Goal: Information Seeking & Learning: Compare options

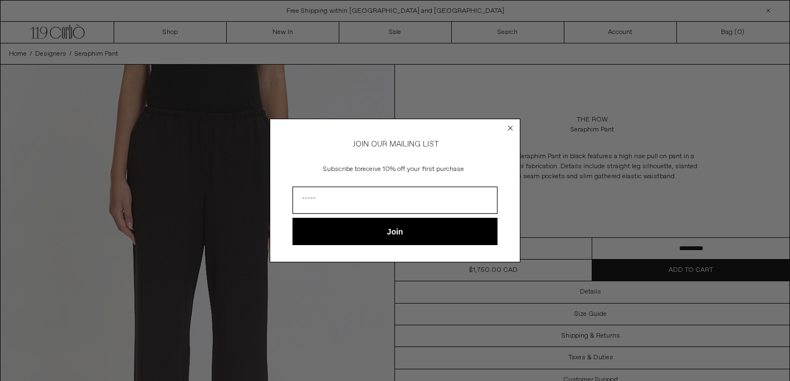
click at [512, 127] on icon "Close dialog" at bounding box center [510, 128] width 4 height 4
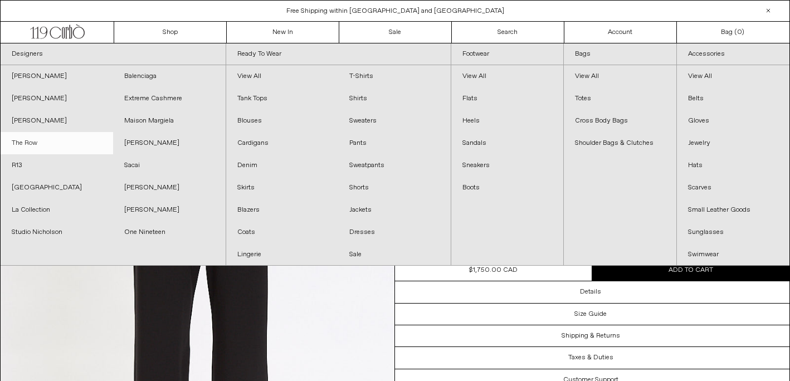
click at [27, 140] on link "The Row" at bounding box center [57, 143] width 113 height 22
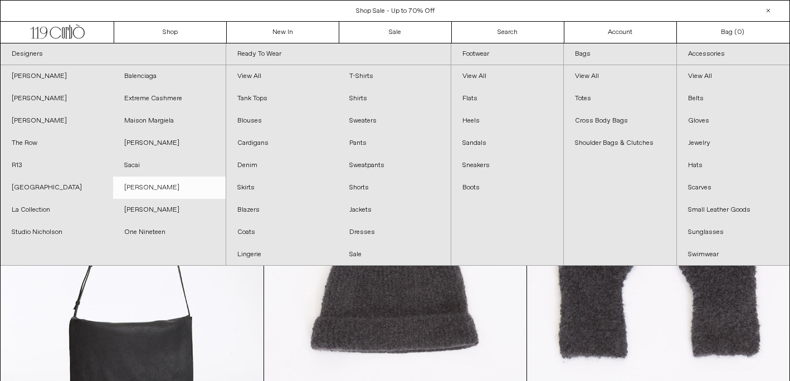
click at [152, 189] on link "[PERSON_NAME]" at bounding box center [169, 188] width 113 height 22
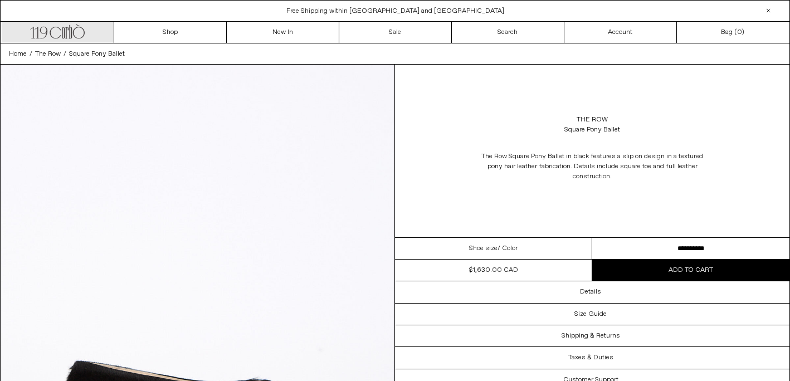
click at [73, 36] on icon ".cls-1, .cls-2 { fill: #231f20; stroke: #231f20; stroke-miterlimit: 10; stroke-…" at bounding box center [57, 30] width 55 height 16
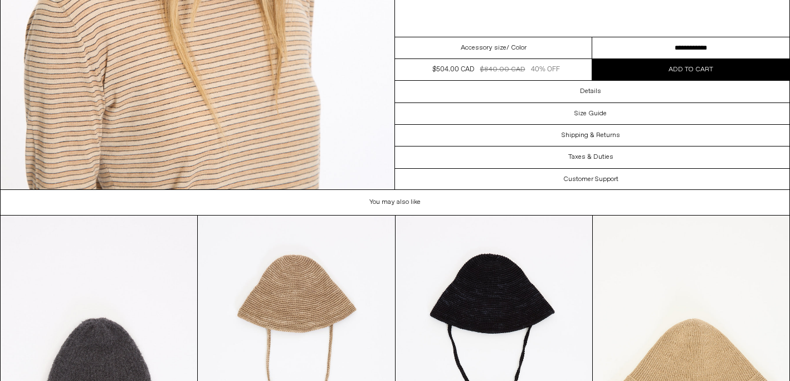
scroll to position [1597, 0]
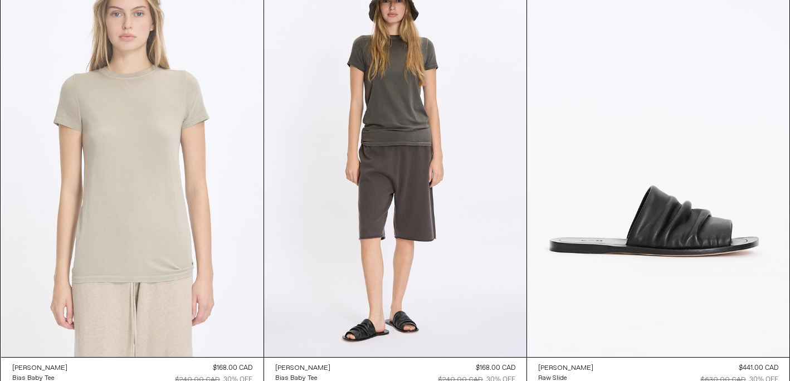
scroll to position [1377, 0]
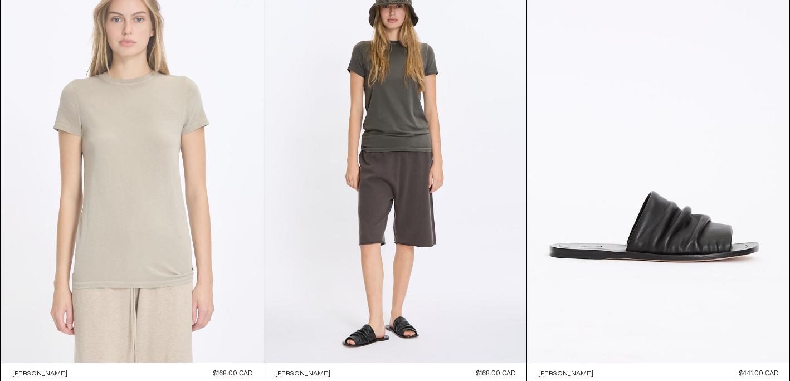
click at [196, 100] on at bounding box center [132, 166] width 262 height 394
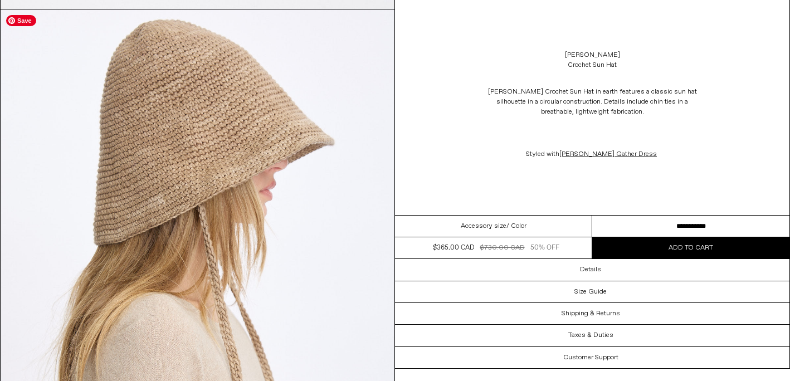
scroll to position [1995, 0]
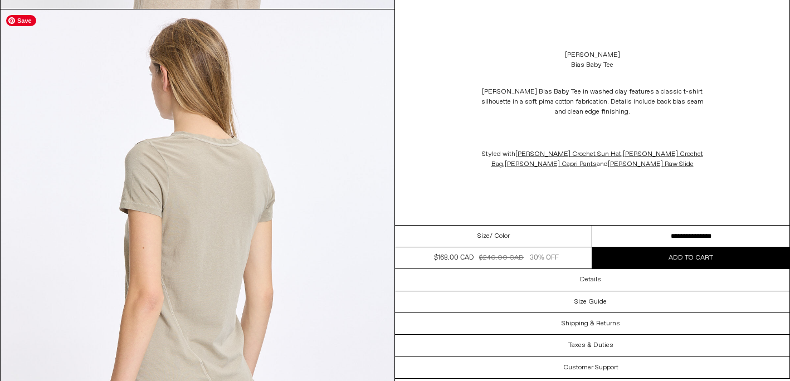
scroll to position [1262, 0]
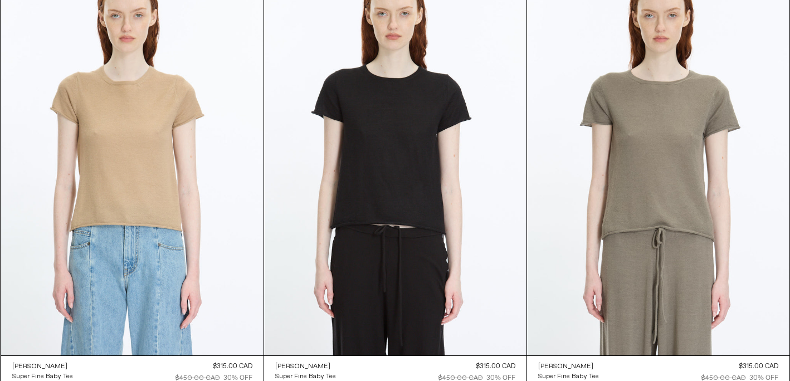
scroll to position [3532, 0]
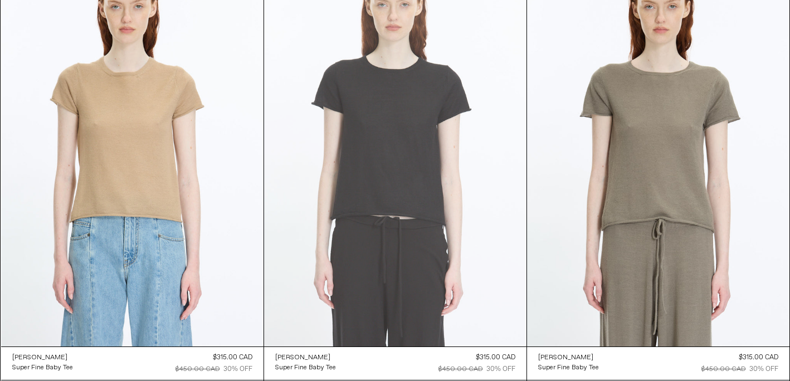
click at [431, 174] on at bounding box center [395, 150] width 262 height 394
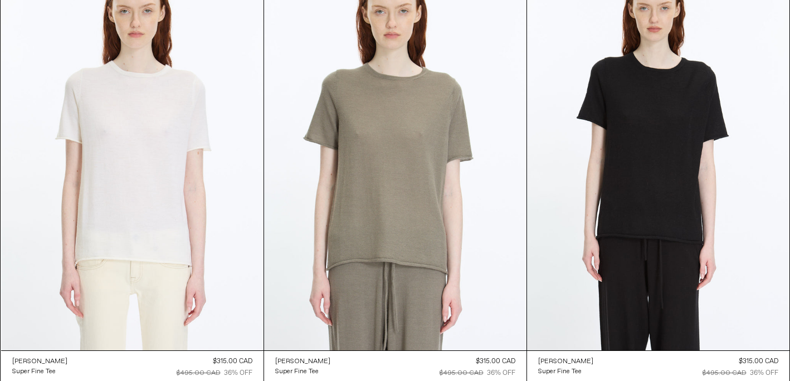
scroll to position [3956, 0]
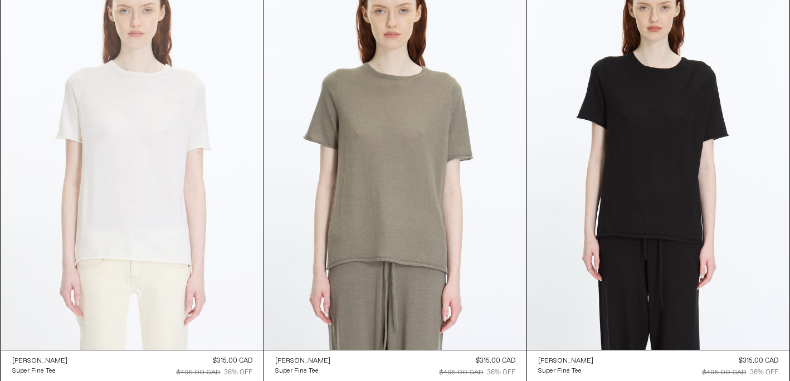
click at [194, 150] on at bounding box center [132, 154] width 262 height 394
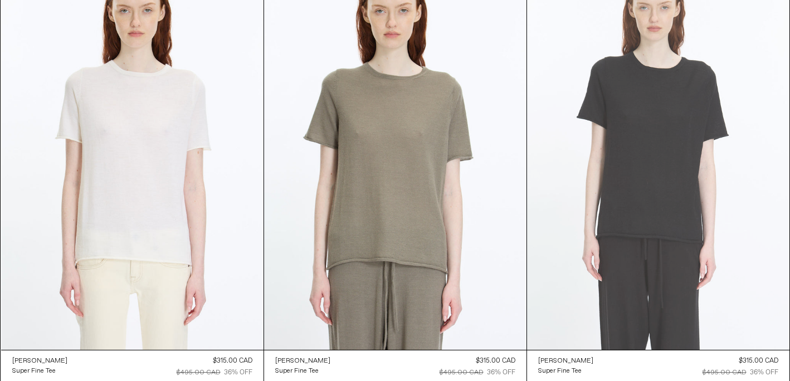
click at [599, 189] on at bounding box center [658, 154] width 262 height 394
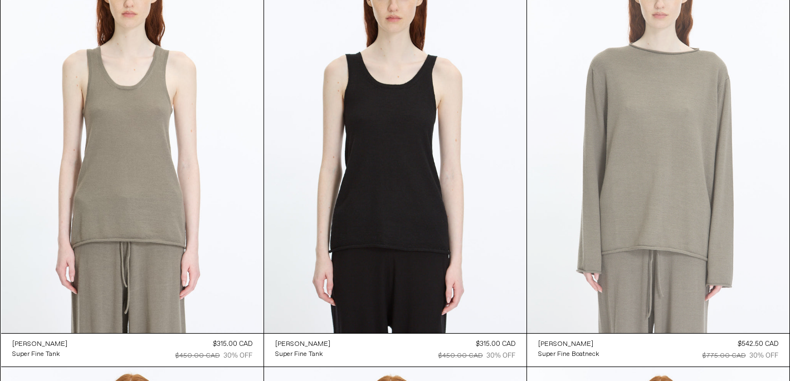
scroll to position [4400, 0]
click at [630, 199] on at bounding box center [658, 137] width 262 height 394
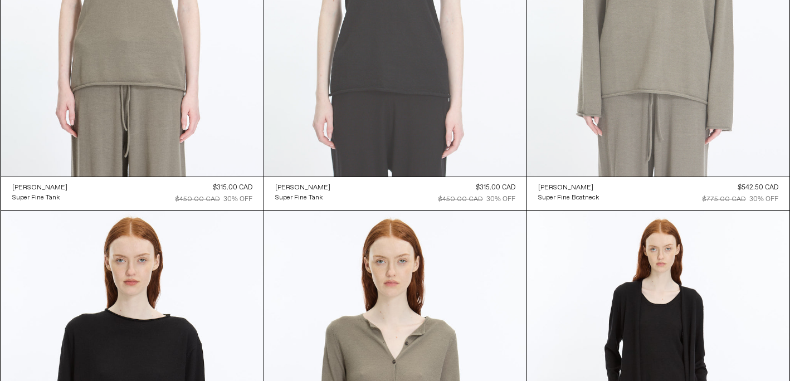
scroll to position [4769, 0]
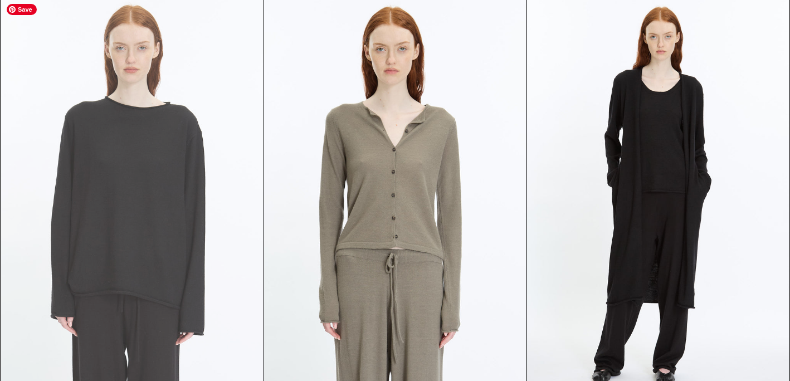
click at [222, 183] on at bounding box center [132, 195] width 262 height 394
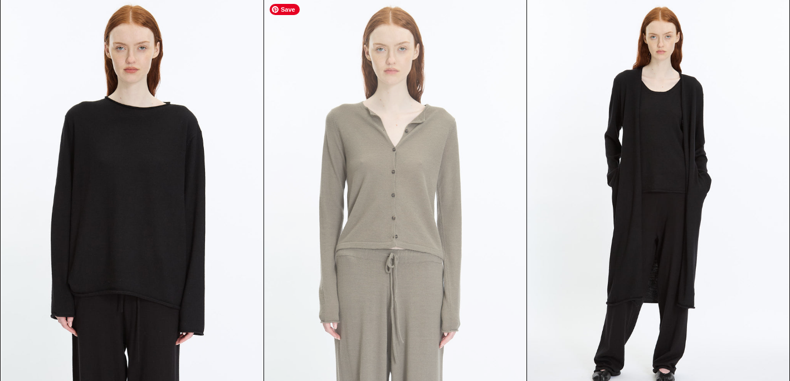
click at [335, 180] on at bounding box center [395, 195] width 262 height 394
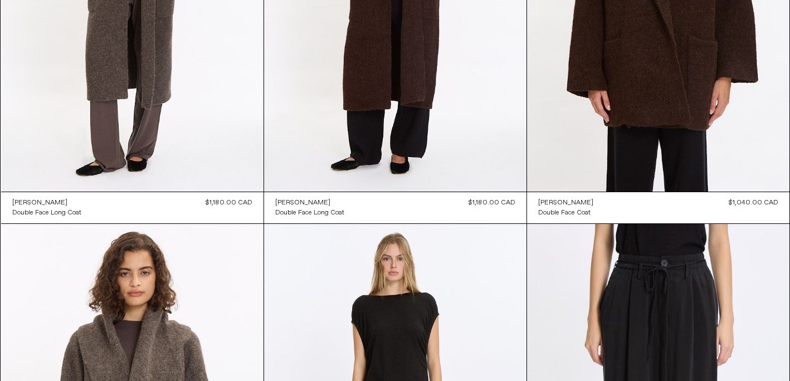
scroll to position [0, 0]
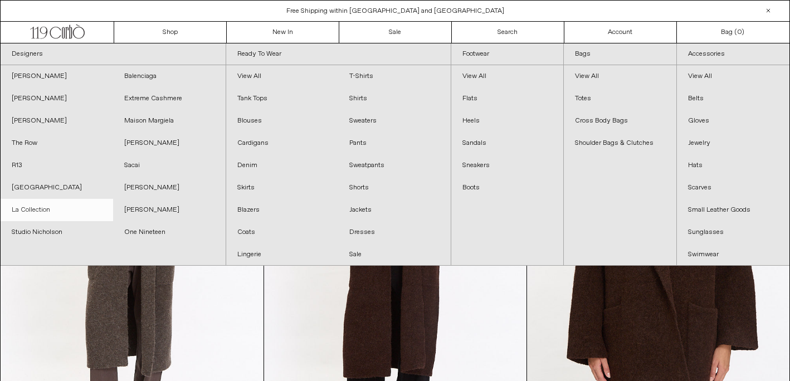
click at [42, 215] on link "La Collection" at bounding box center [57, 210] width 113 height 22
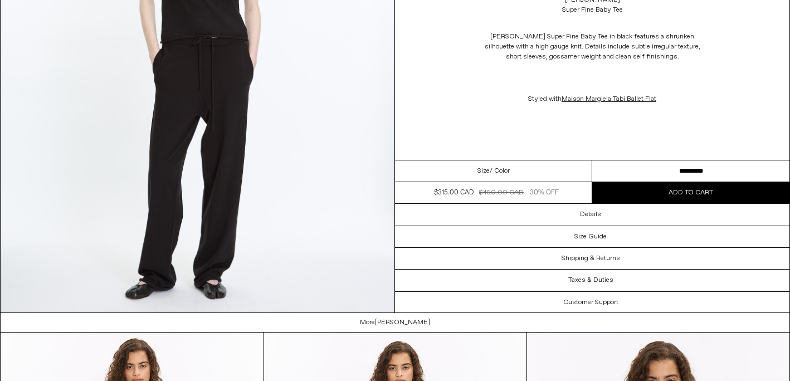
scroll to position [1724, 0]
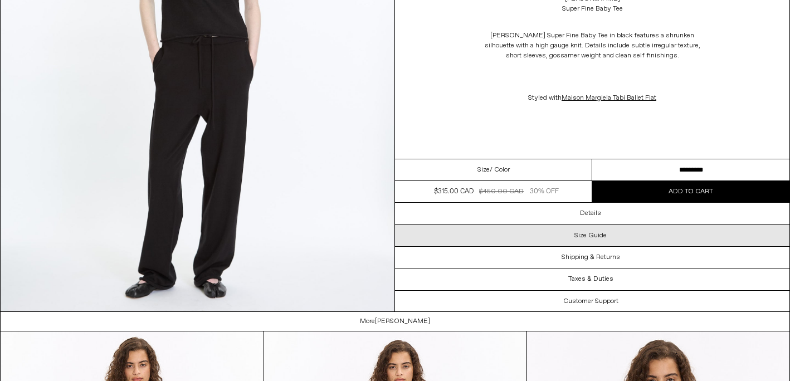
click at [602, 236] on h3 "Size Guide" at bounding box center [590, 235] width 32 height 8
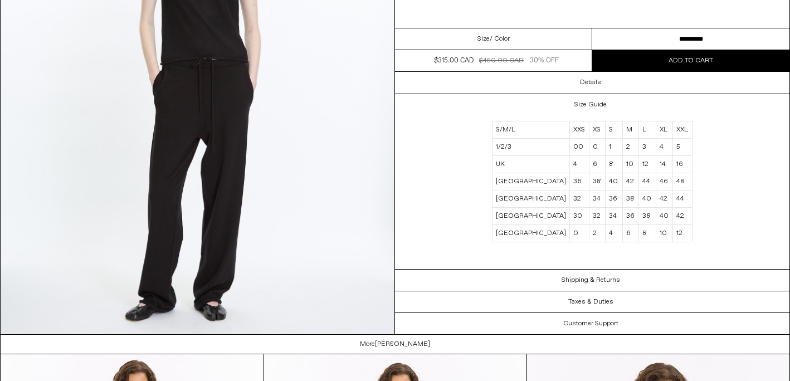
scroll to position [1700, 0]
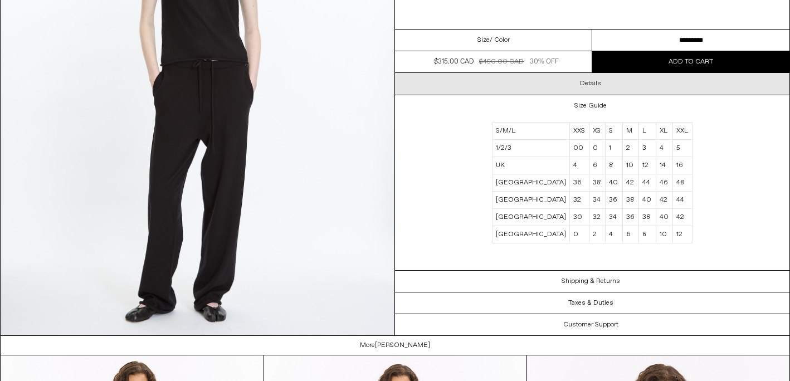
click at [598, 90] on div "Details" at bounding box center [592, 84] width 394 height 21
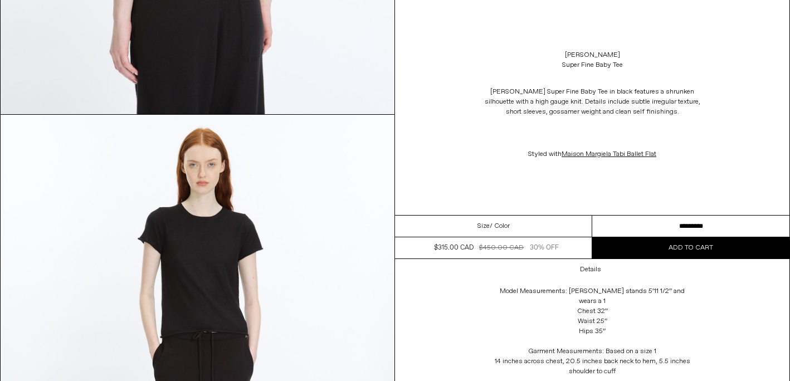
scroll to position [1442, 0]
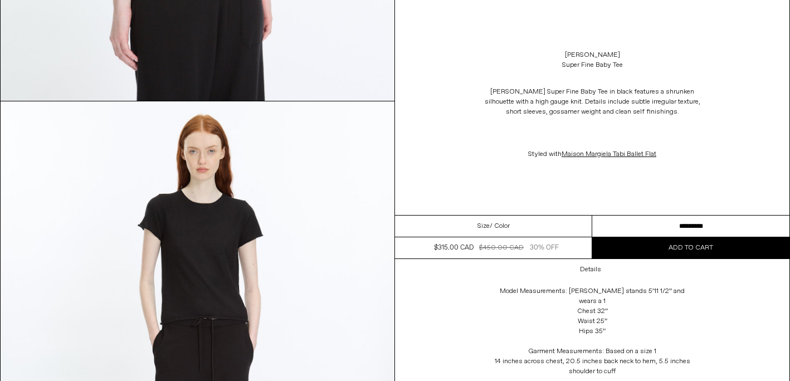
click at [651, 226] on select "**********" at bounding box center [690, 227] width 197 height 22
select select "**********"
drag, startPoint x: 627, startPoint y: 70, endPoint x: 557, endPoint y: 53, distance: 72.0
click at [557, 53] on div "Lauren Manoogian Super Fine Baby Tee" at bounding box center [592, 60] width 394 height 31
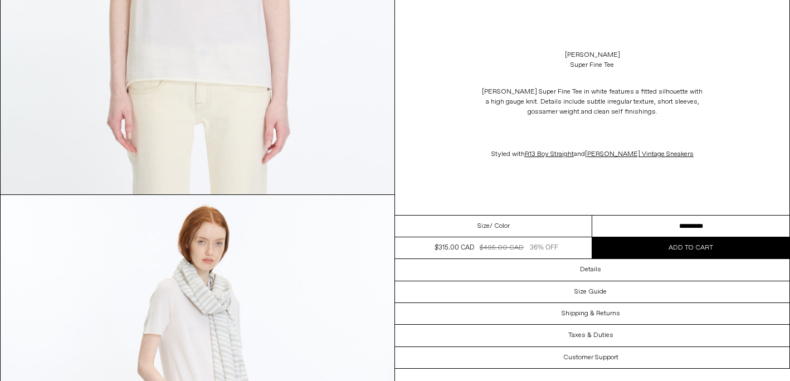
scroll to position [364, 0]
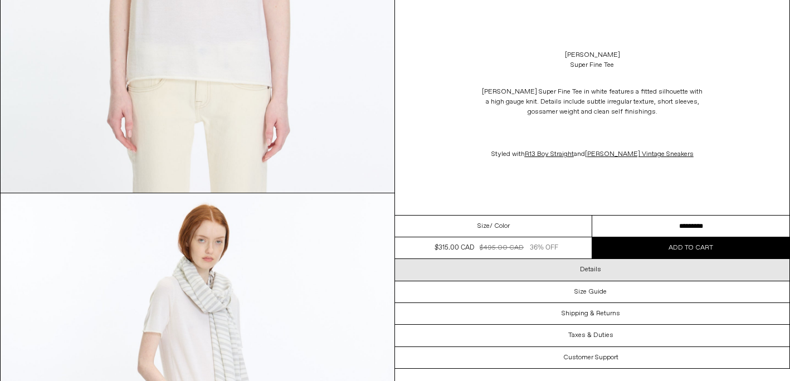
click at [625, 276] on div "Details" at bounding box center [592, 269] width 394 height 21
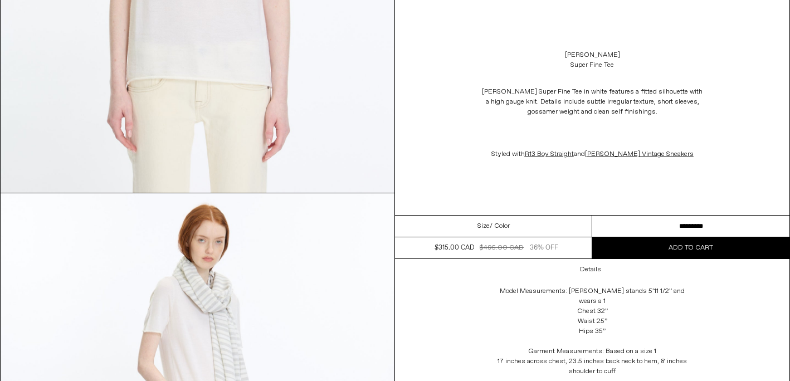
click at [658, 232] on select "**********" at bounding box center [690, 227] width 197 height 22
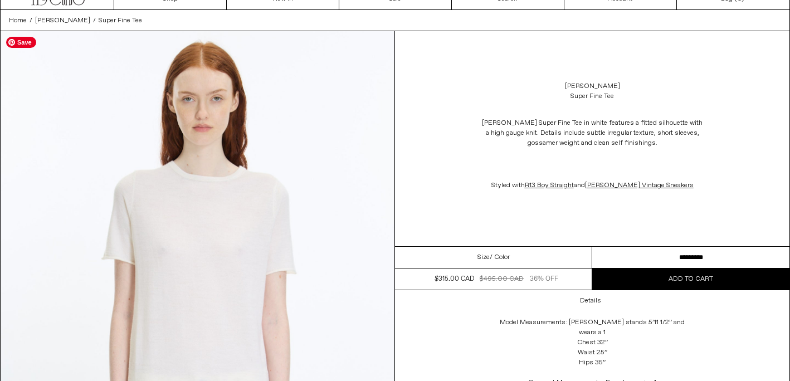
scroll to position [0, 0]
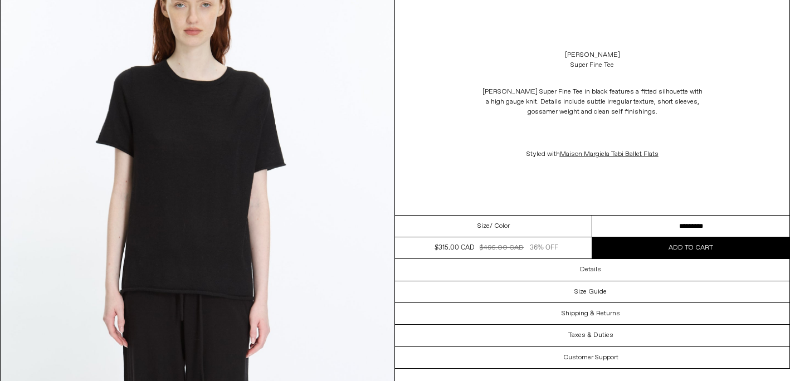
scroll to position [127, 0]
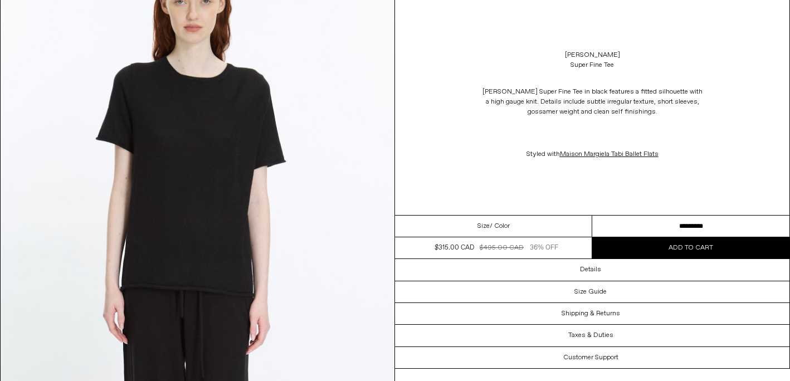
click at [641, 228] on select "**********" at bounding box center [690, 227] width 197 height 22
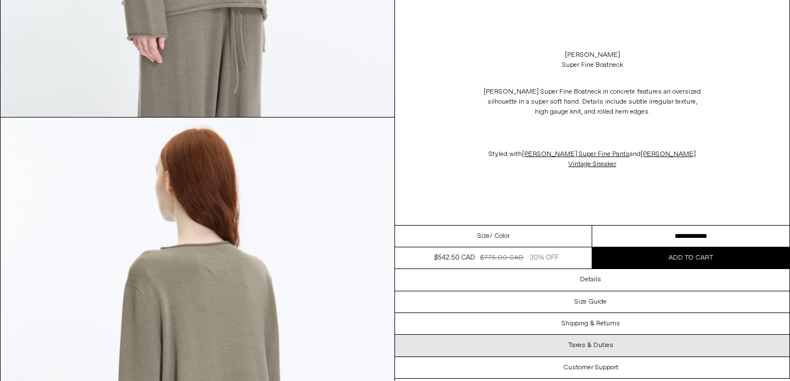
scroll to position [963, 0]
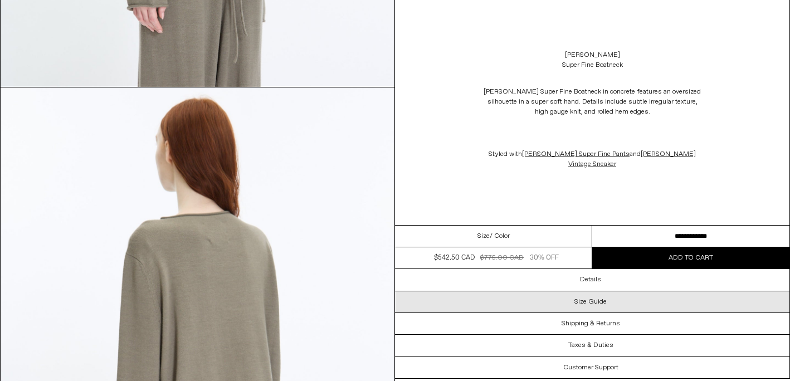
click at [595, 307] on div "Size Guide" at bounding box center [592, 301] width 394 height 21
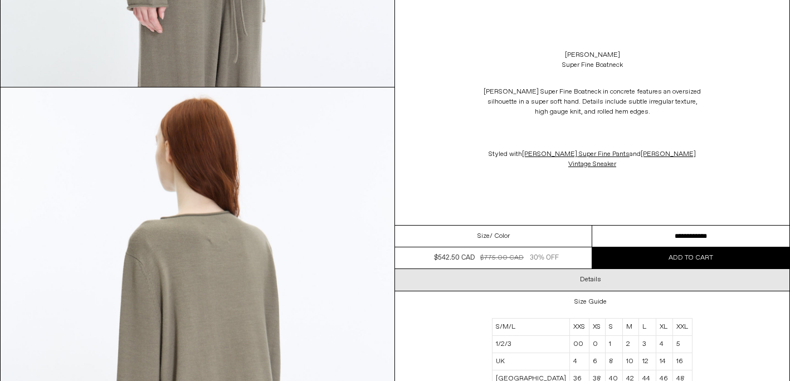
click at [584, 280] on h3 "Details" at bounding box center [590, 280] width 21 height 8
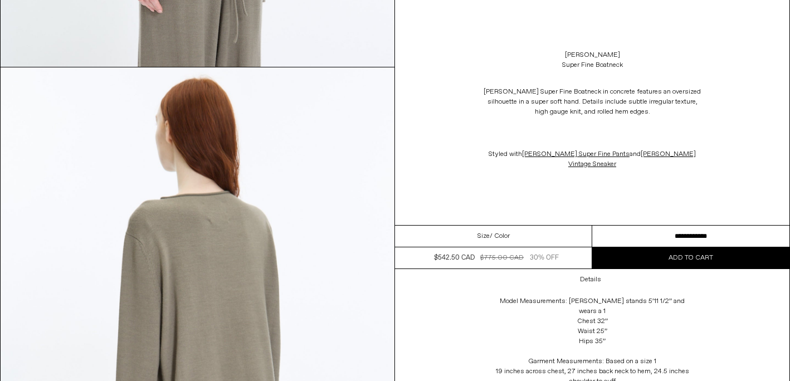
scroll to position [648, 0]
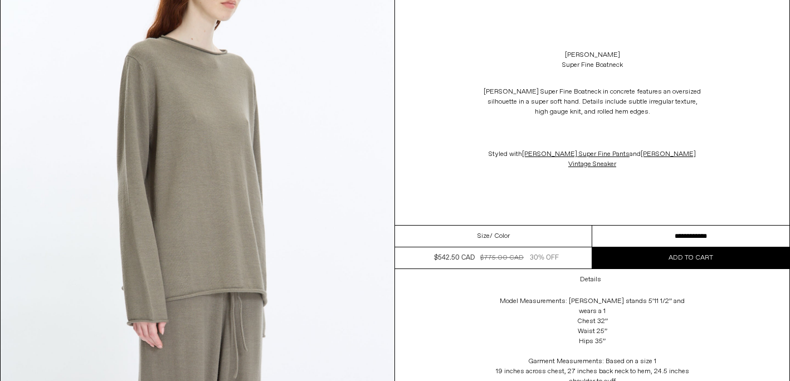
click at [710, 237] on select "**********" at bounding box center [690, 237] width 197 height 22
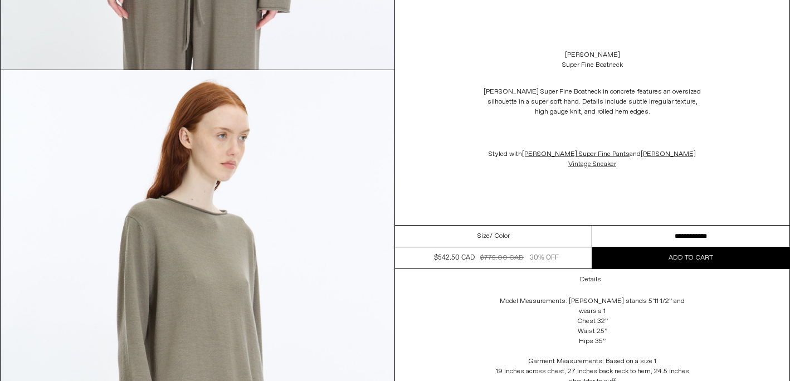
scroll to position [270, 0]
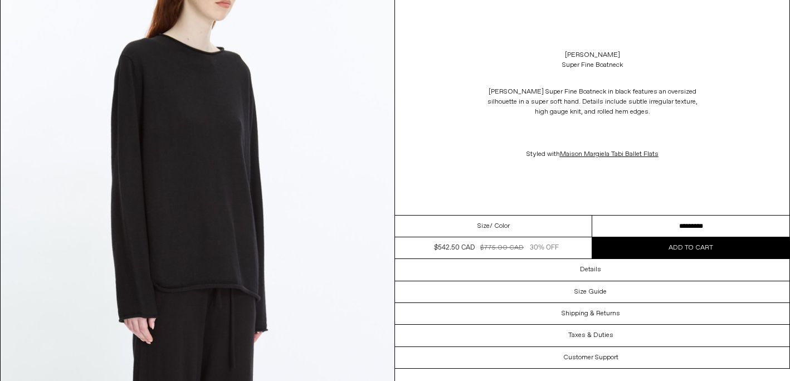
scroll to position [647, 0]
click at [629, 61] on div "Lauren Manoogian Super Fine Boatneck" at bounding box center [592, 60] width 394 height 31
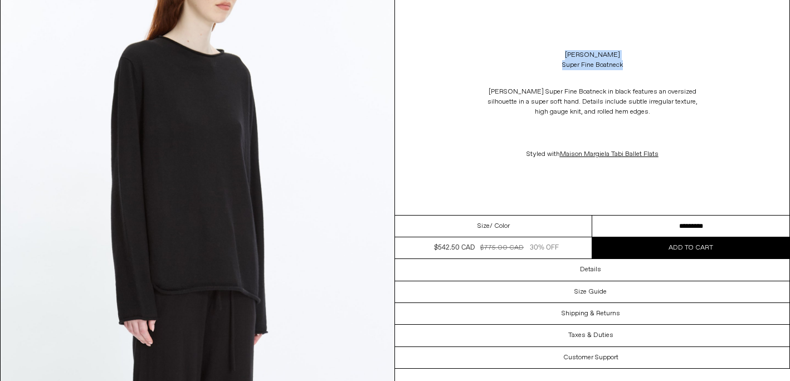
drag, startPoint x: 623, startPoint y: 71, endPoint x: 541, endPoint y: 40, distance: 88.2
click at [541, 40] on div "Lauren Manoogian Super Fine Boatneck Lauren Manoogian Super Fine Boatneck in bl…" at bounding box center [592, 107] width 394 height 215
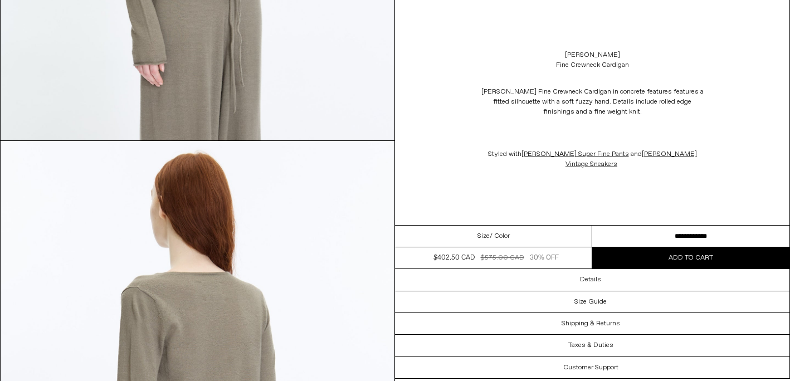
scroll to position [1142, 0]
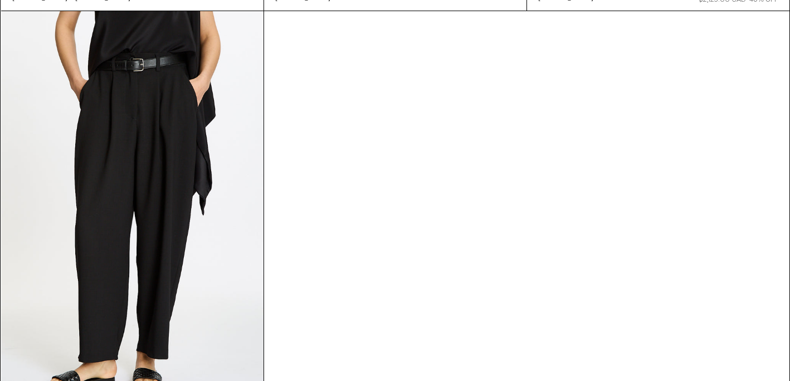
scroll to position [583, 0]
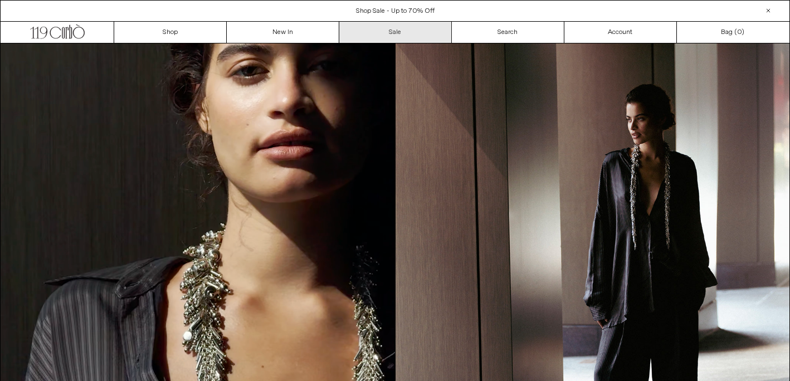
click at [385, 33] on link "Sale" at bounding box center [395, 32] width 113 height 21
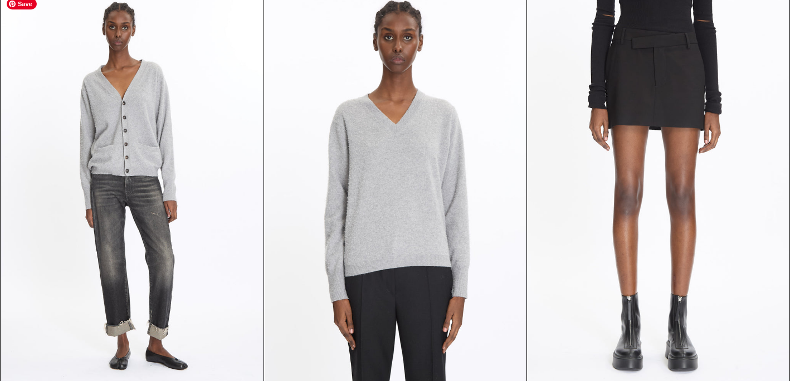
scroll to position [16854, 0]
